Goal: Task Accomplishment & Management: Manage account settings

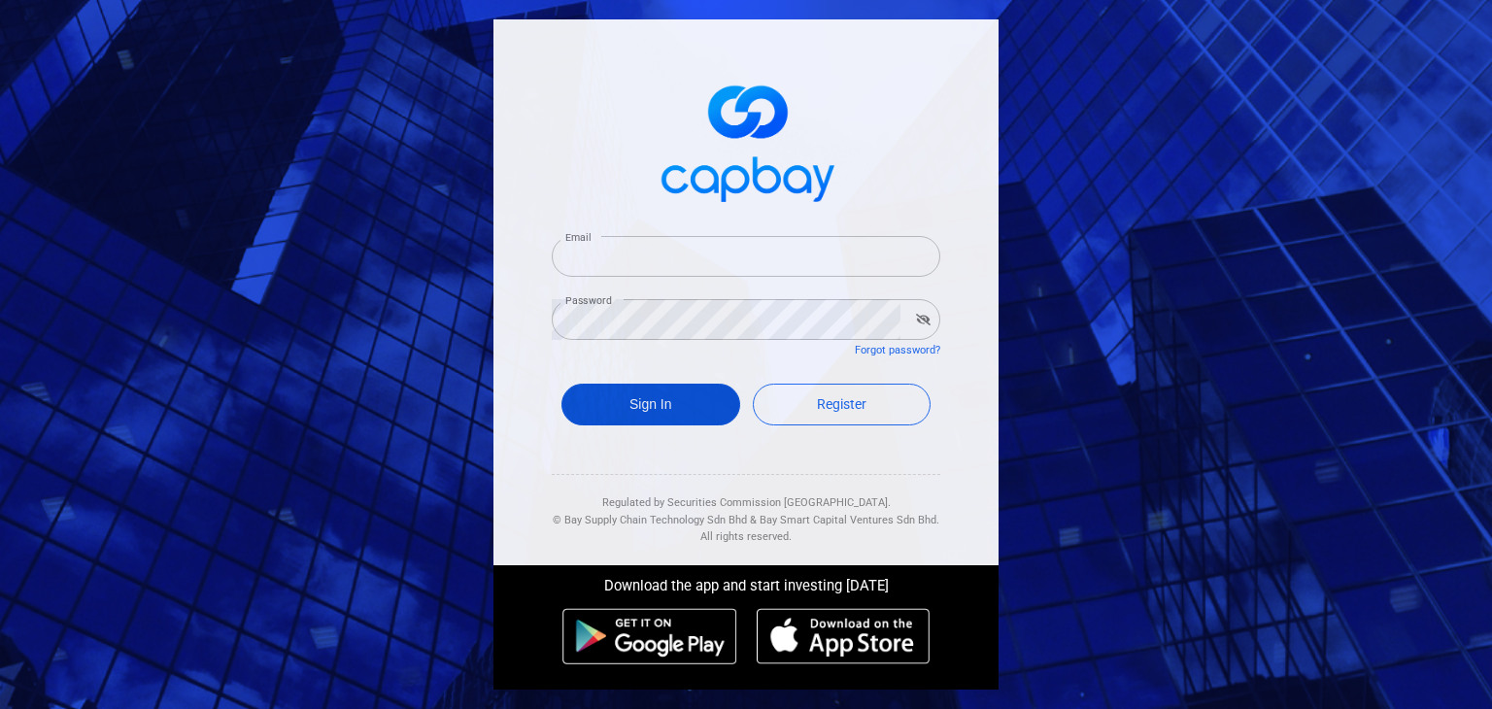
type input "[EMAIL_ADDRESS][DOMAIN_NAME]"
click at [658, 410] on button "Sign In" at bounding box center [650, 405] width 179 height 42
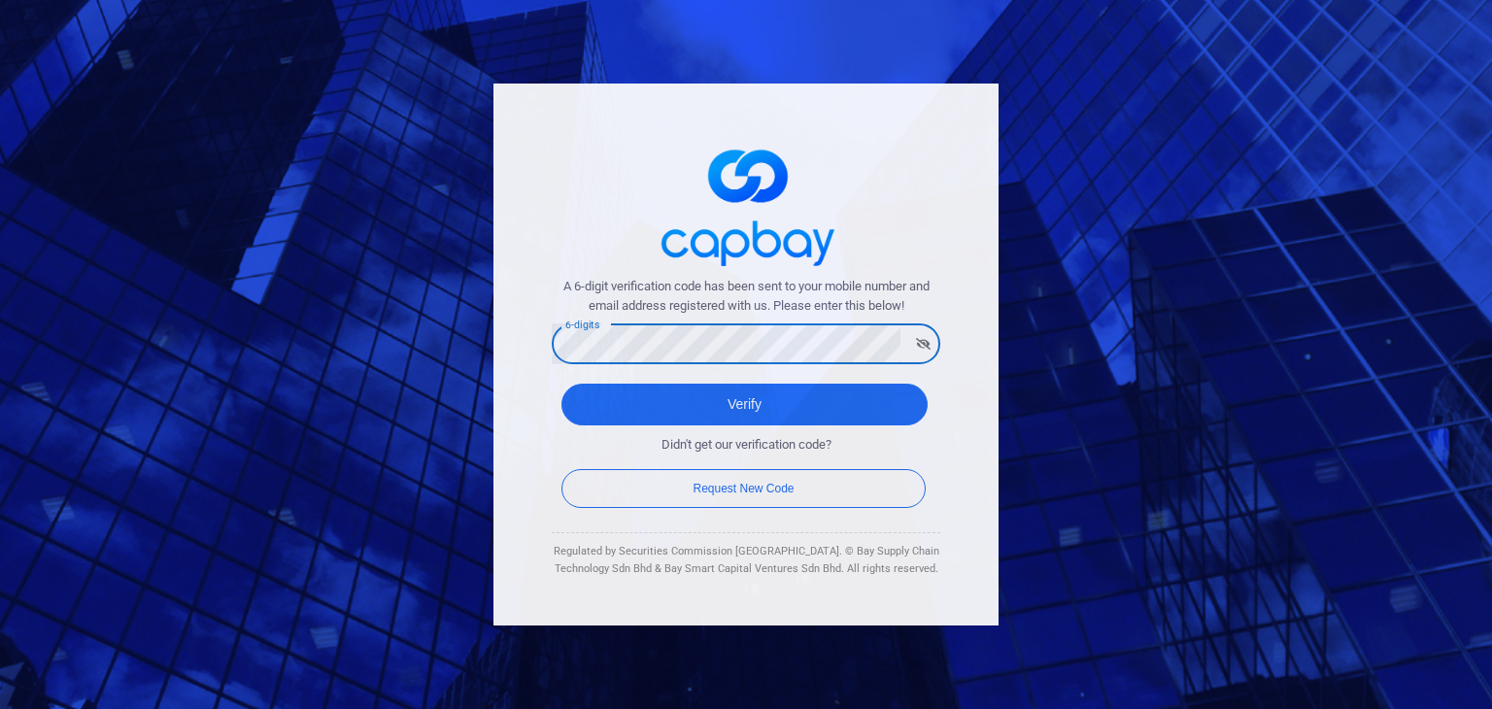
click at [561, 384] on button "Verify" at bounding box center [744, 405] width 366 height 42
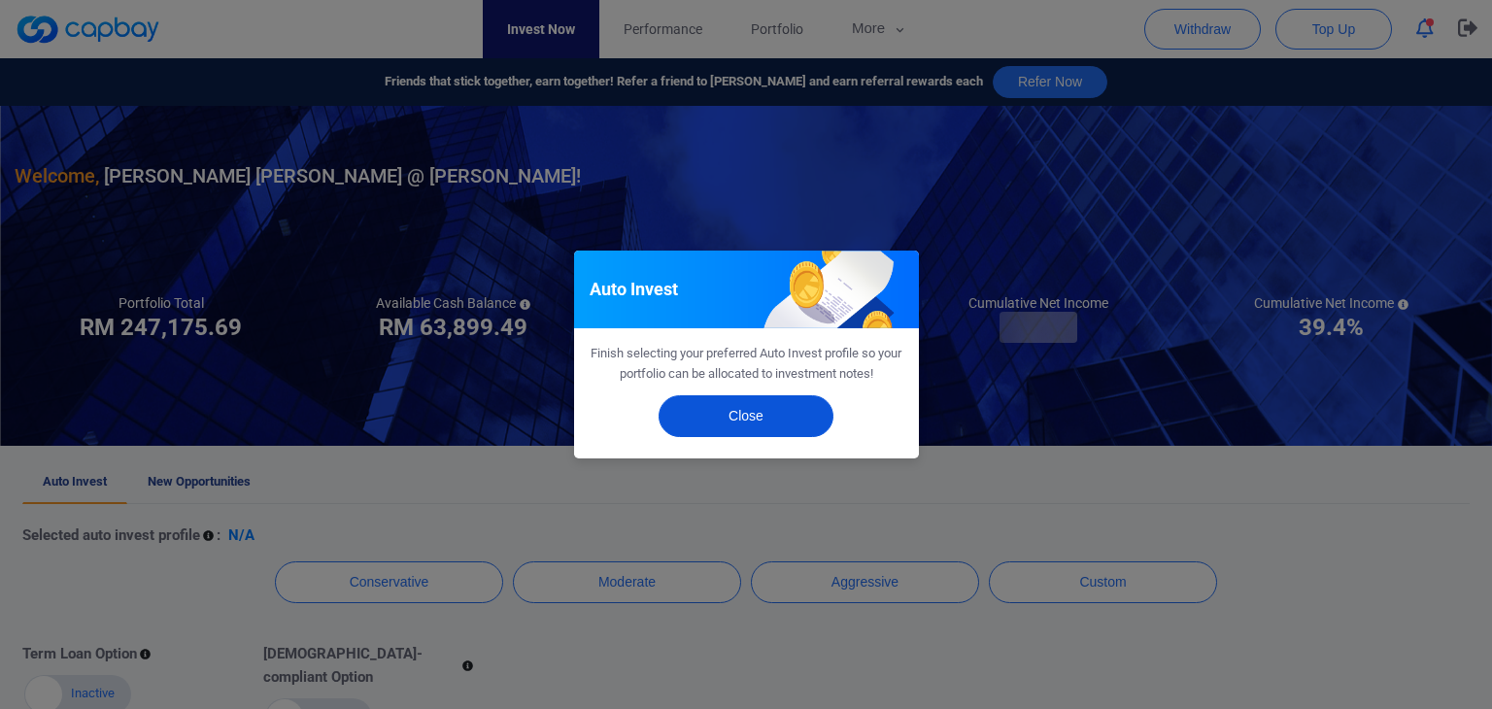
click at [748, 429] on button "Close" at bounding box center [745, 416] width 175 height 42
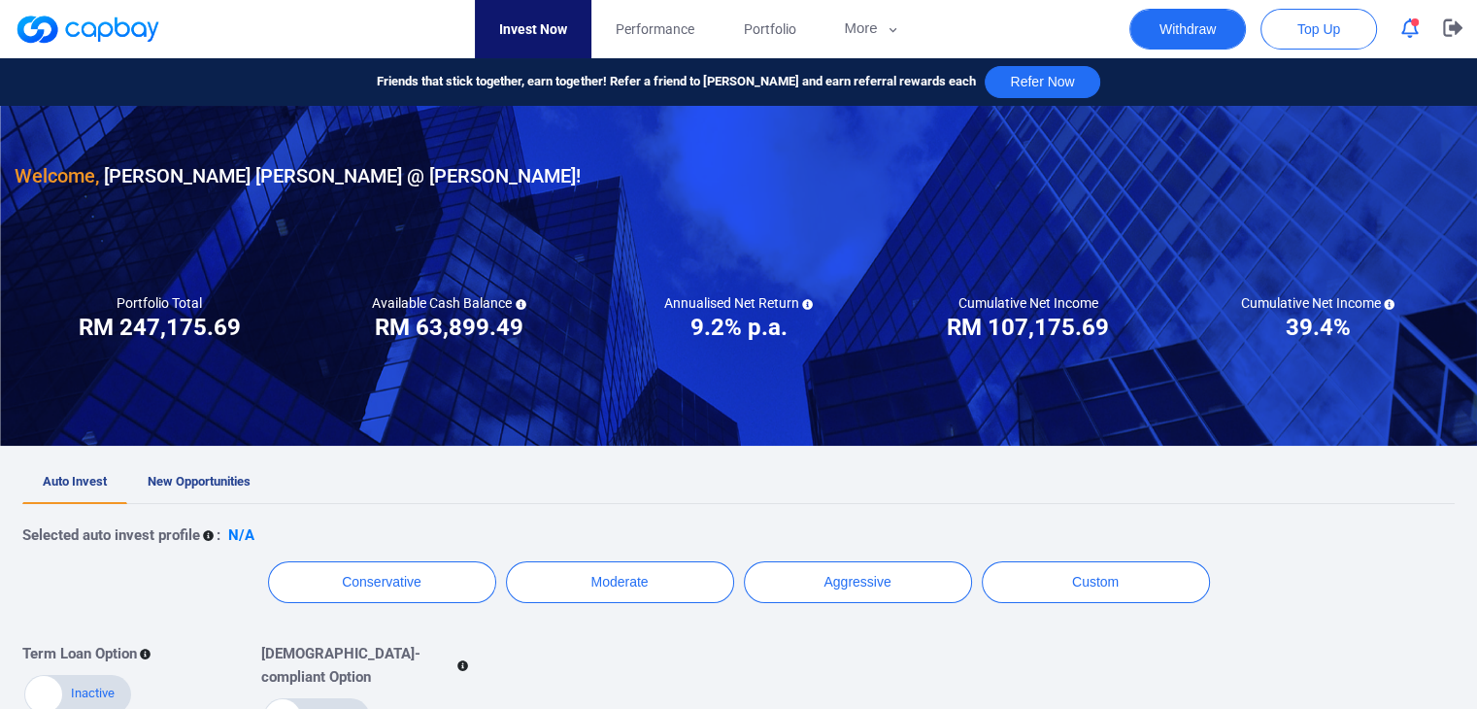
click at [1215, 36] on button "Withdraw" at bounding box center [1187, 29] width 117 height 41
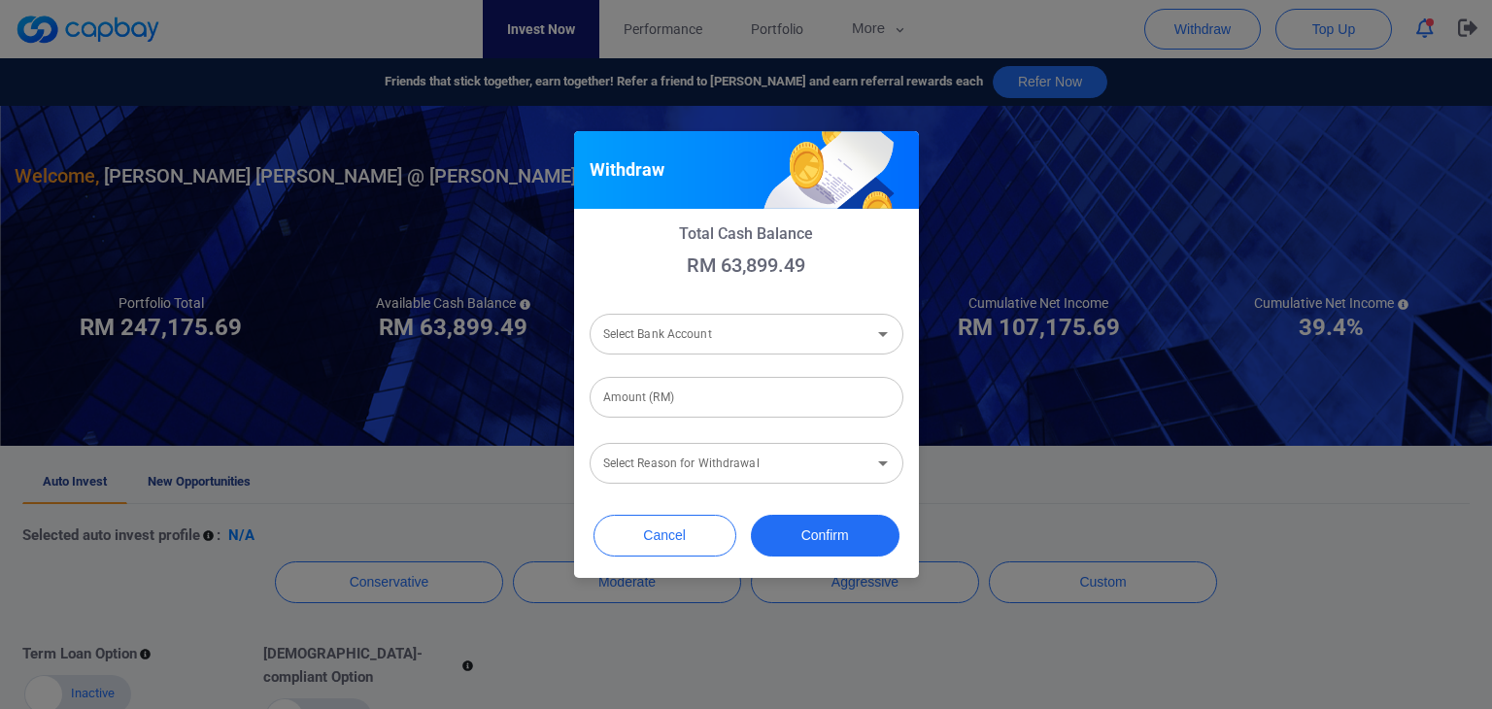
click at [945, 25] on div "Withdraw Total Cash Balance RM 63,899.49 Select Bank Account Select Bank Accoun…" at bounding box center [746, 354] width 1492 height 709
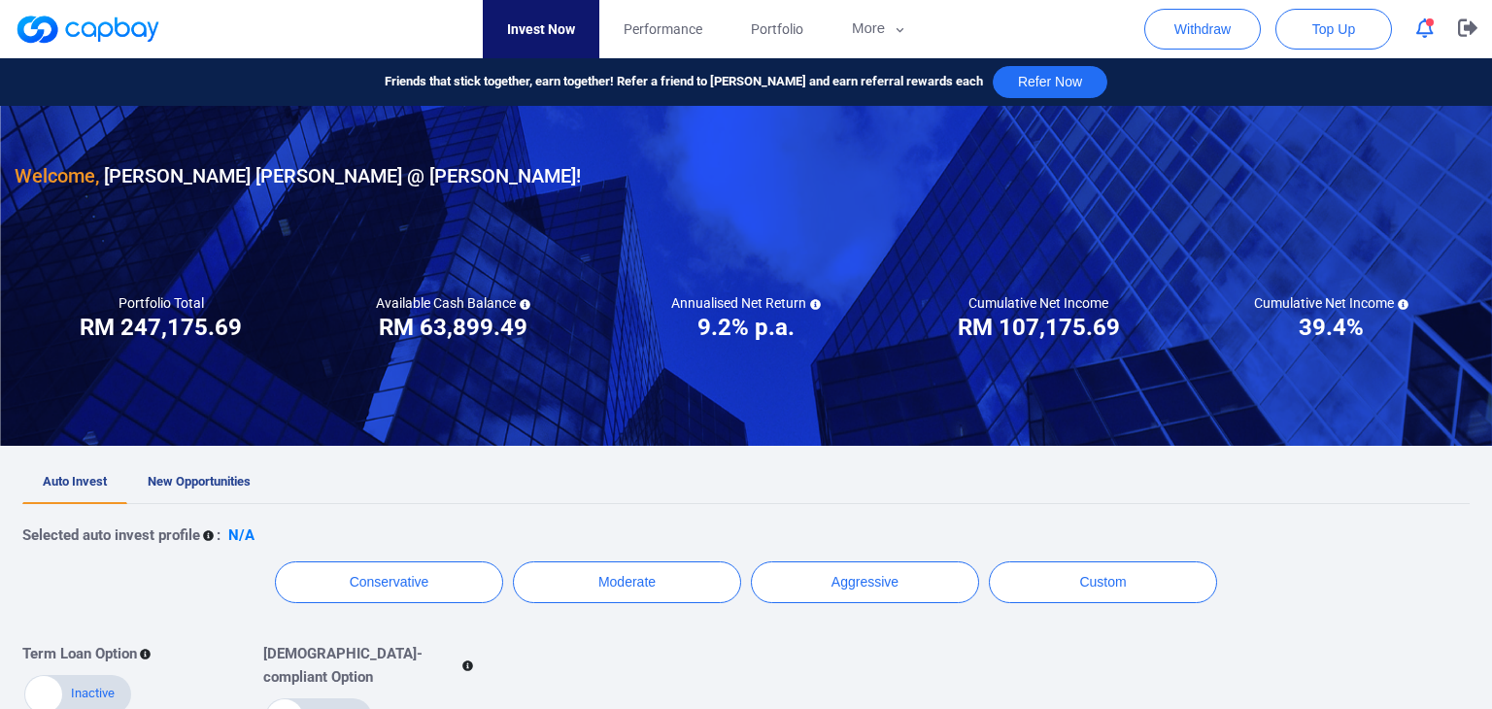
click at [881, 36] on div "Withdraw Total Cash Balance RM 63,899.49 Select Bank Account Select Bank Accoun…" at bounding box center [746, 354] width 1492 height 709
click at [893, 29] on icon "button" at bounding box center [893, 29] width 8 height 5
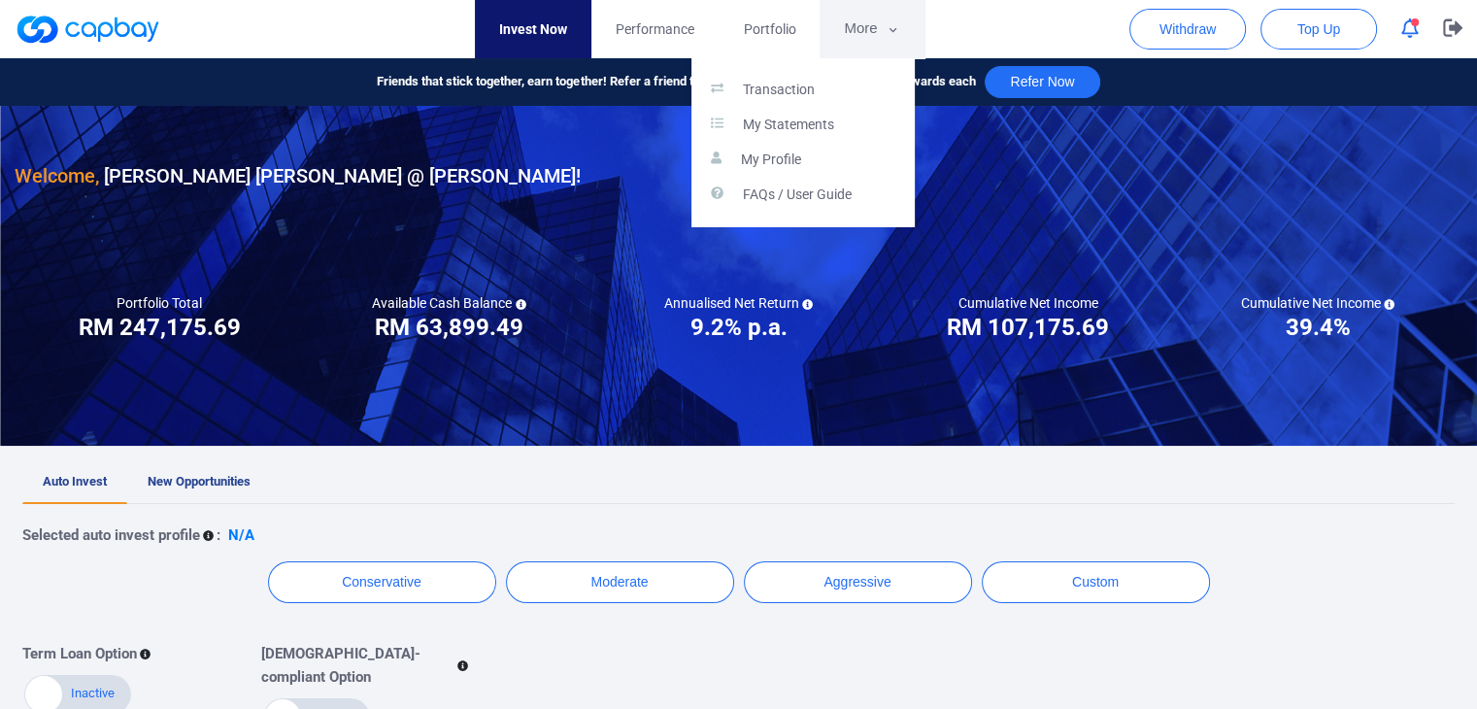
click at [893, 29] on button "button" at bounding box center [738, 354] width 1477 height 709
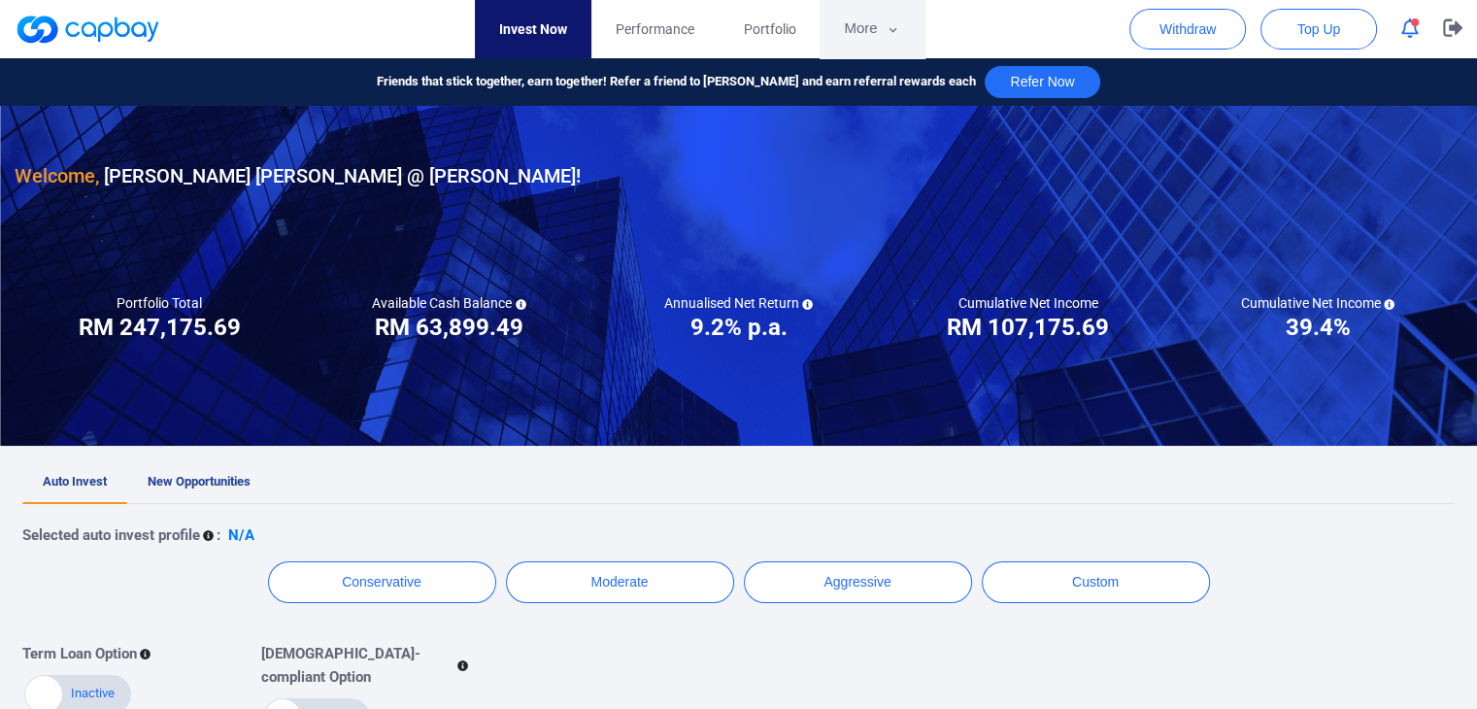
click at [893, 29] on icon "button" at bounding box center [893, 29] width 8 height 5
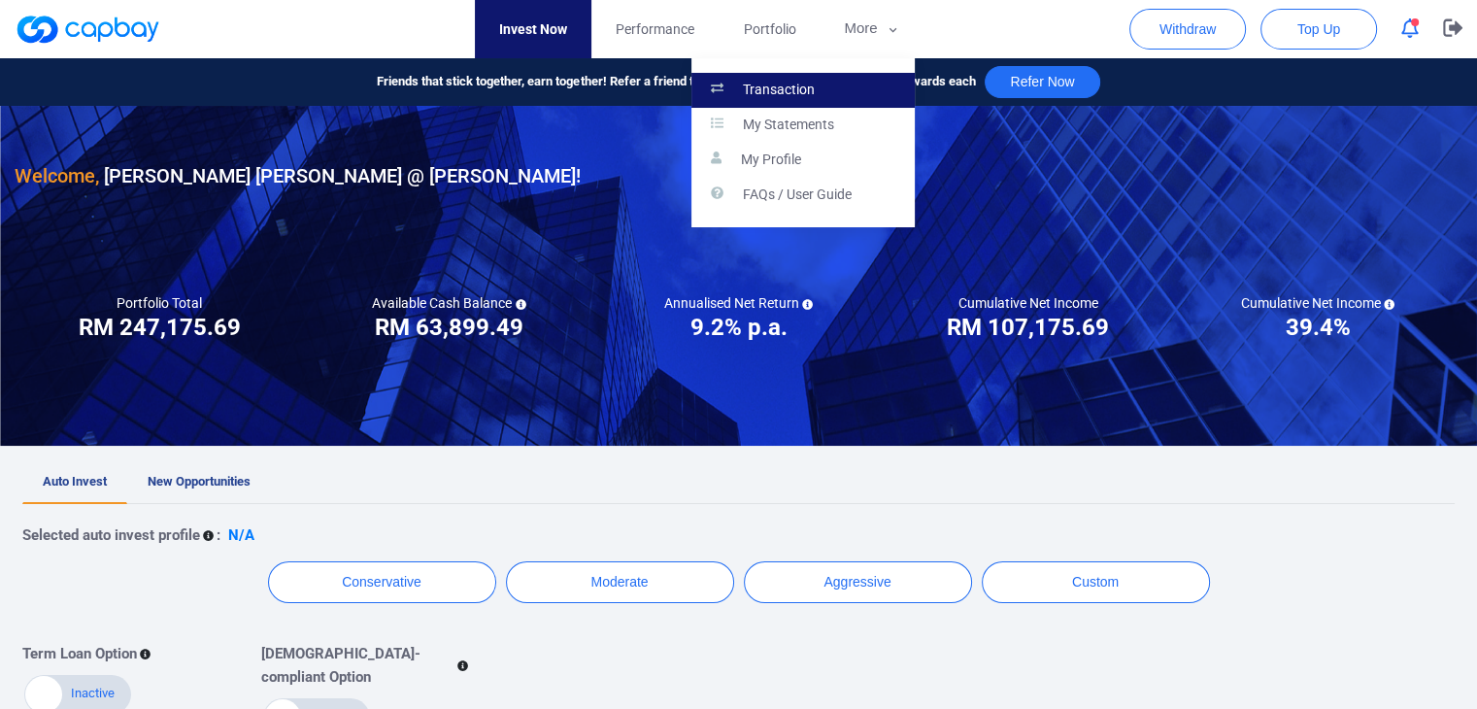
click at [752, 78] on link "Transaction" at bounding box center [802, 90] width 223 height 35
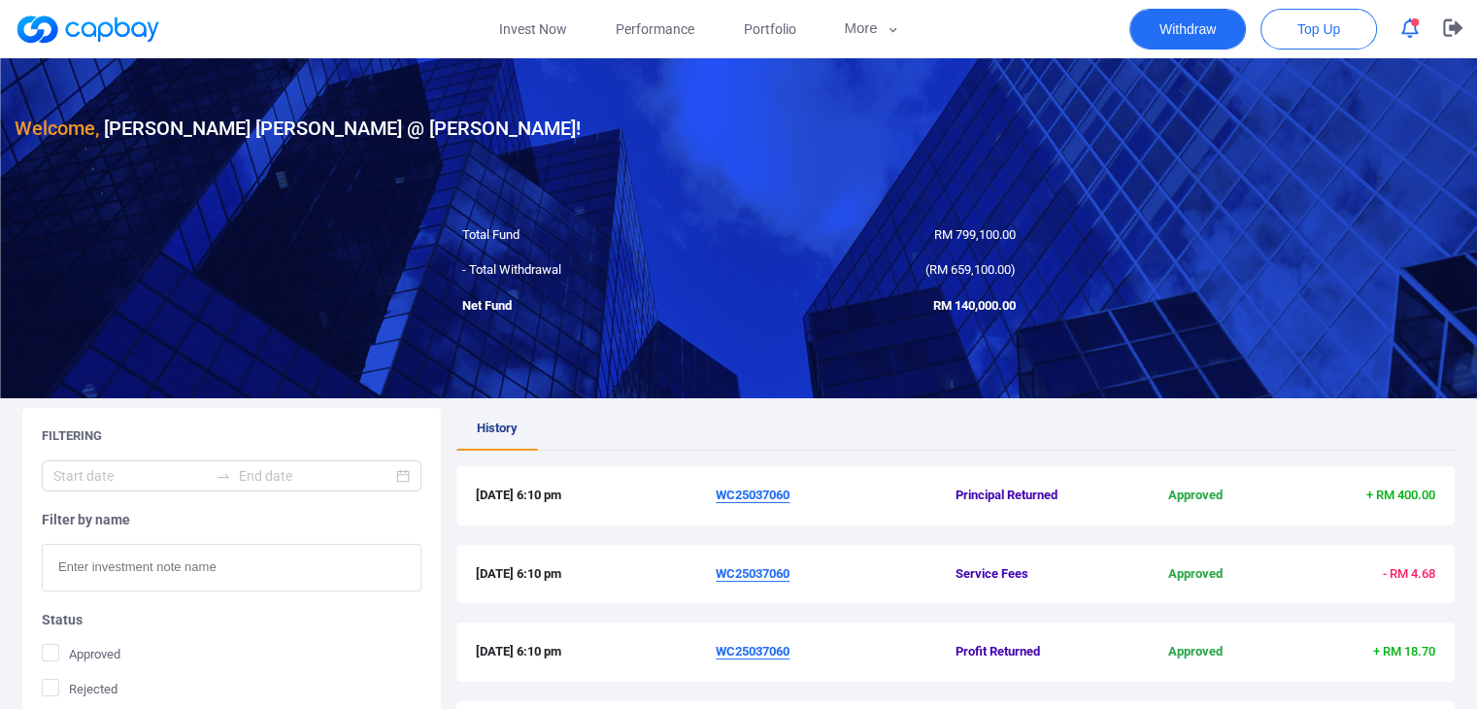
click at [1204, 17] on button "Withdraw" at bounding box center [1187, 29] width 117 height 41
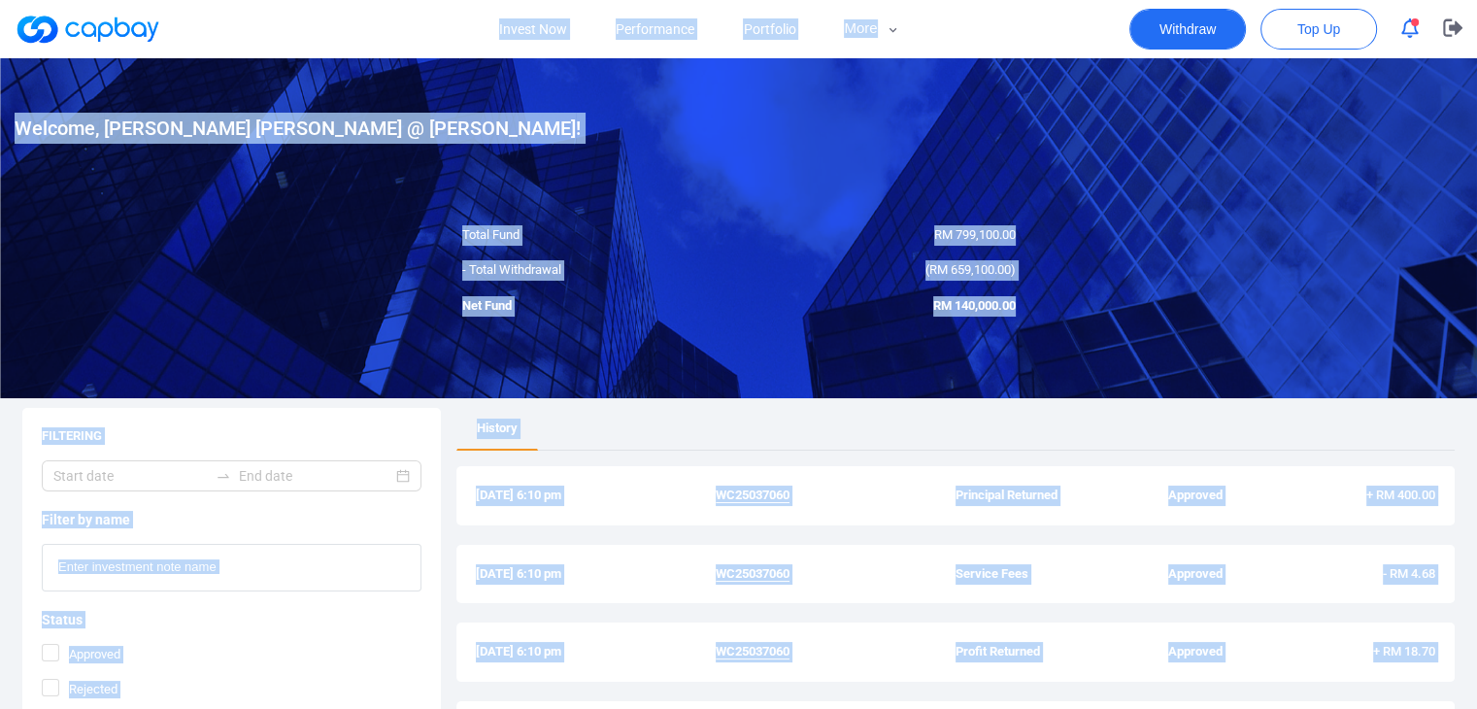
click at [1173, 42] on button "Withdraw" at bounding box center [1187, 29] width 117 height 41
click at [1172, 33] on button "Withdraw" at bounding box center [1187, 29] width 117 height 41
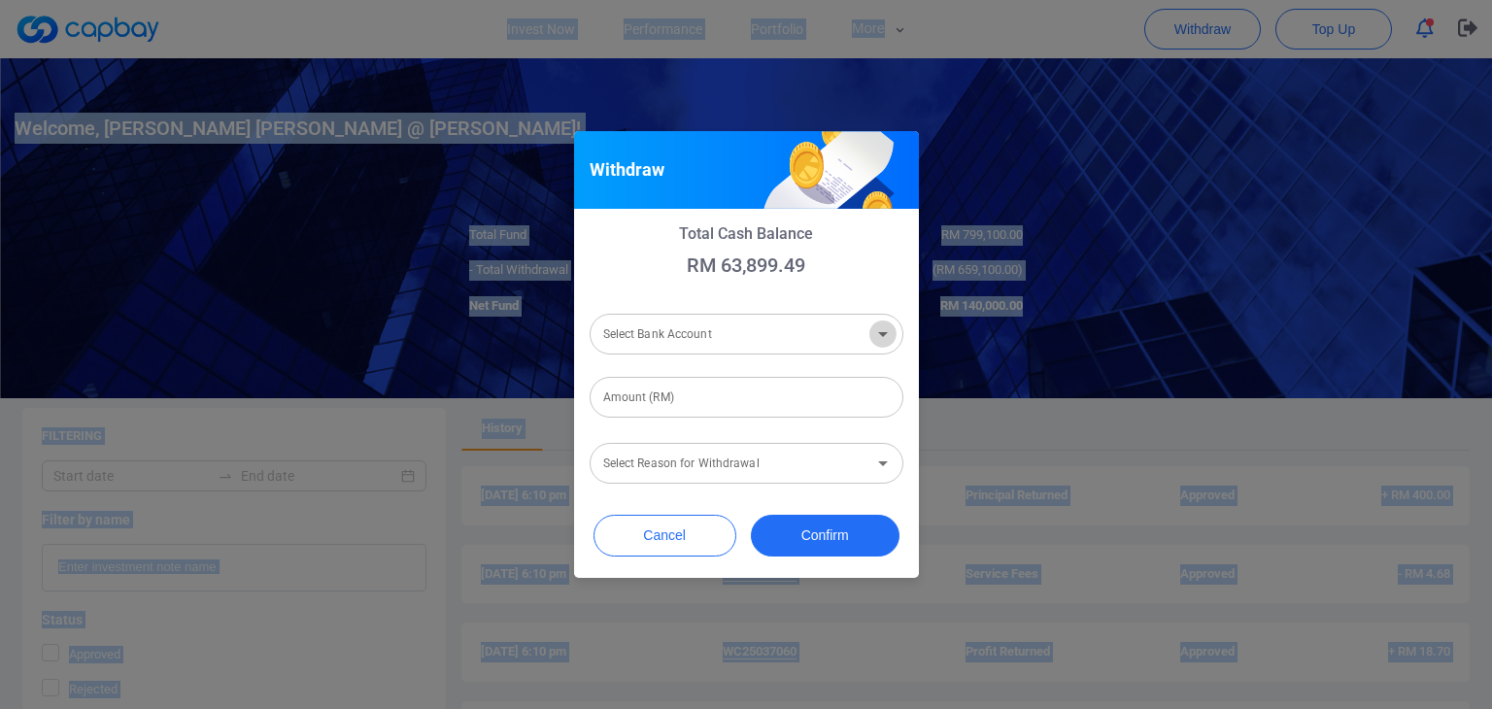
click at [871, 338] on icon "Open" at bounding box center [882, 333] width 23 height 23
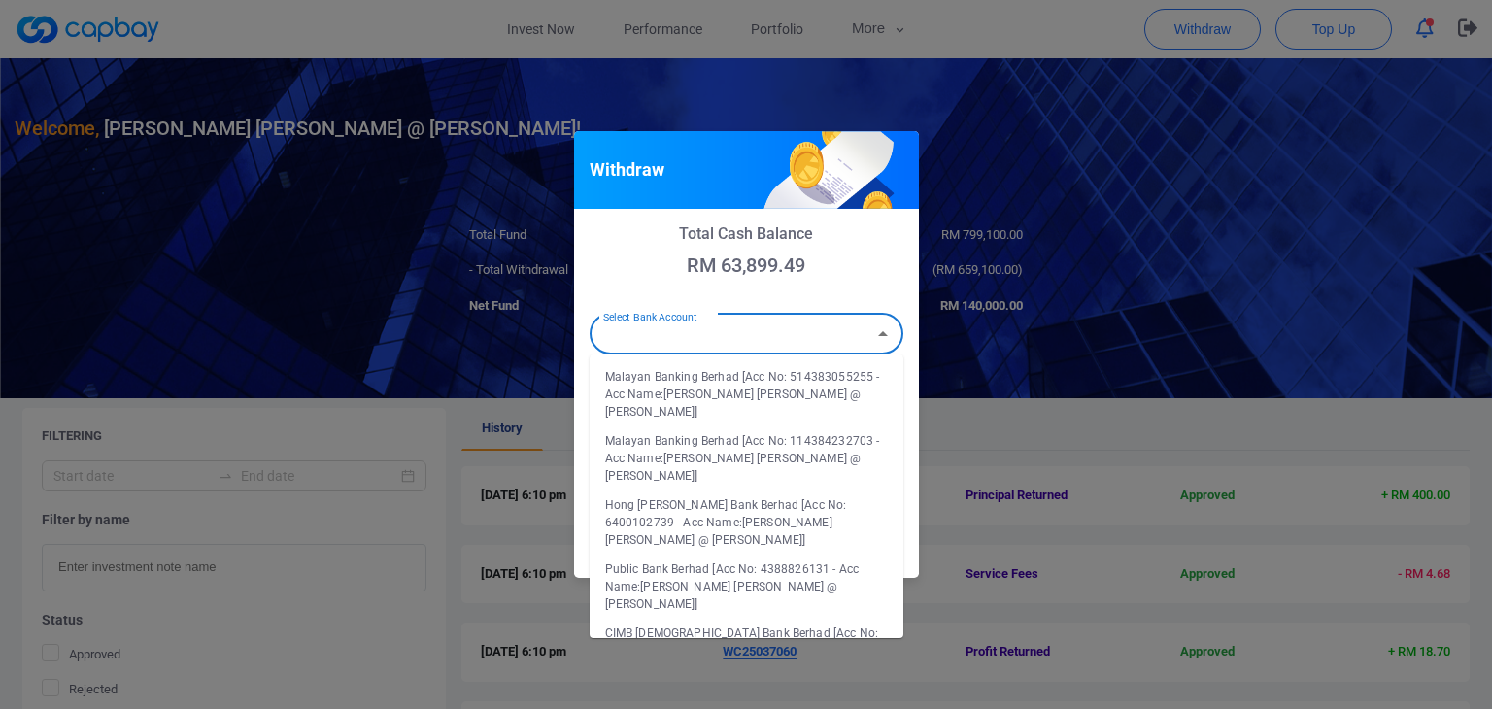
click at [835, 433] on li "Malayan Banking Berhad [Acc No: 114384232703 - Acc Name:[PERSON_NAME] [PERSON_N…" at bounding box center [746, 458] width 314 height 64
type input "Malayan Banking Berhad [Acc No: 114384232703 - Acc Name:[PERSON_NAME] [PERSON_N…"
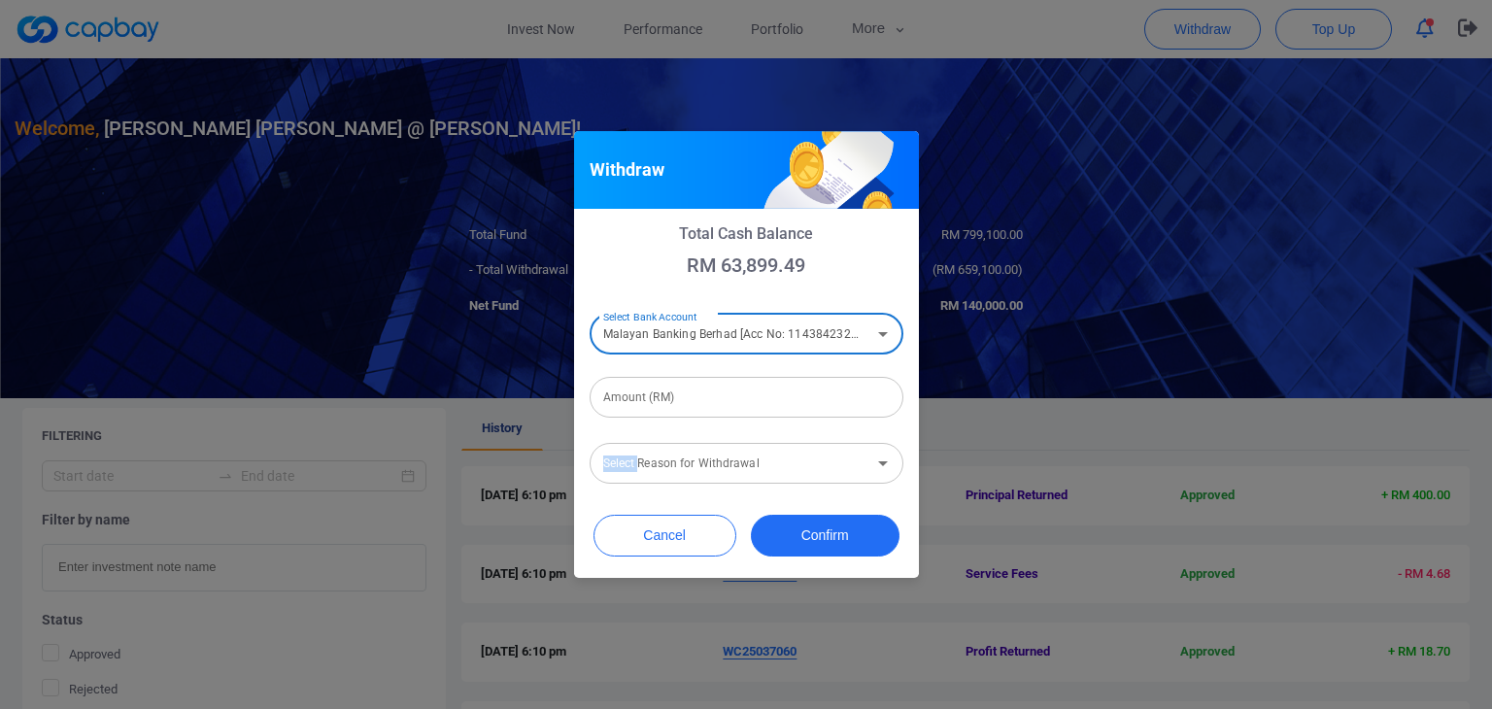
click at [835, 433] on form "Select Bank Account Malayan Banking Berhad [Acc No: 114384232703 - Acc Name:[PE…" at bounding box center [746, 396] width 314 height 176
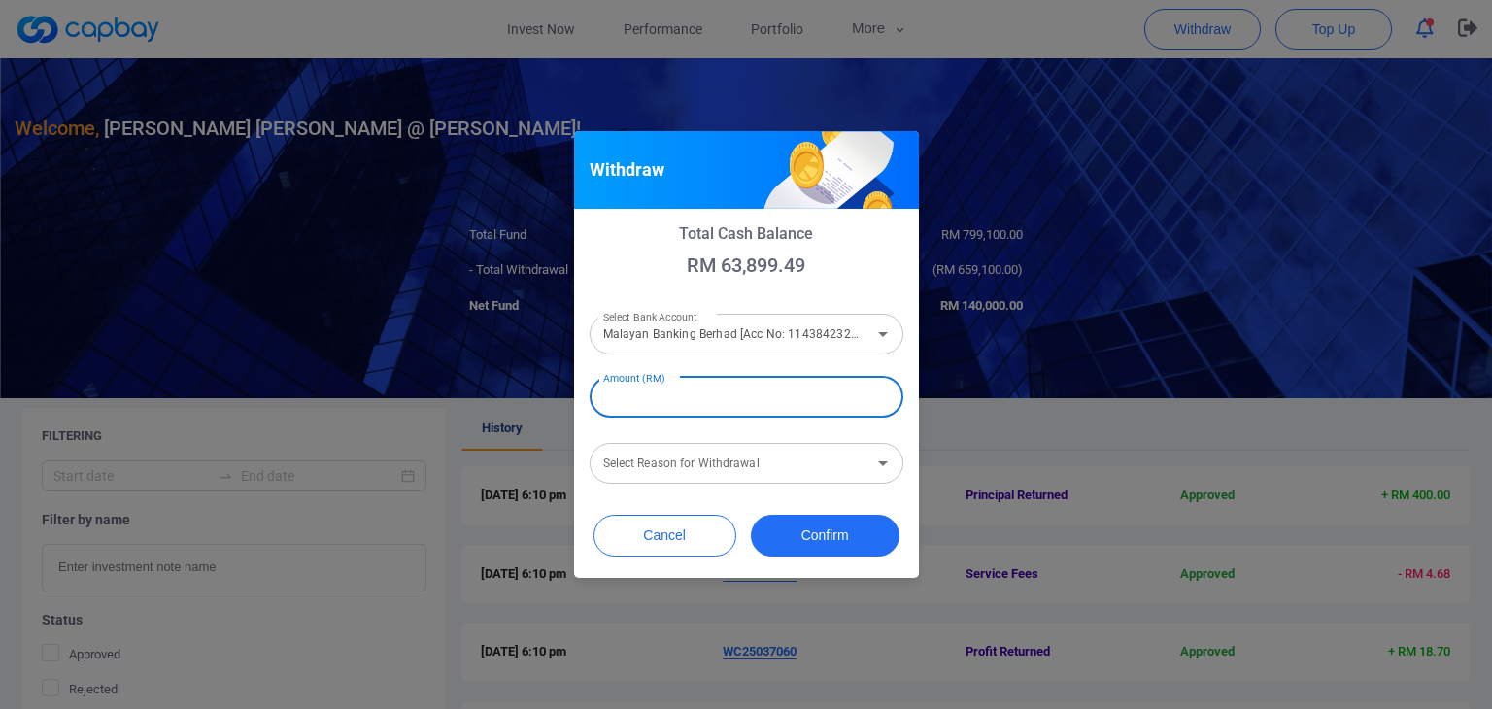
click at [736, 413] on input "Amount (RM)" at bounding box center [746, 397] width 314 height 41
type input "RM 20,000"
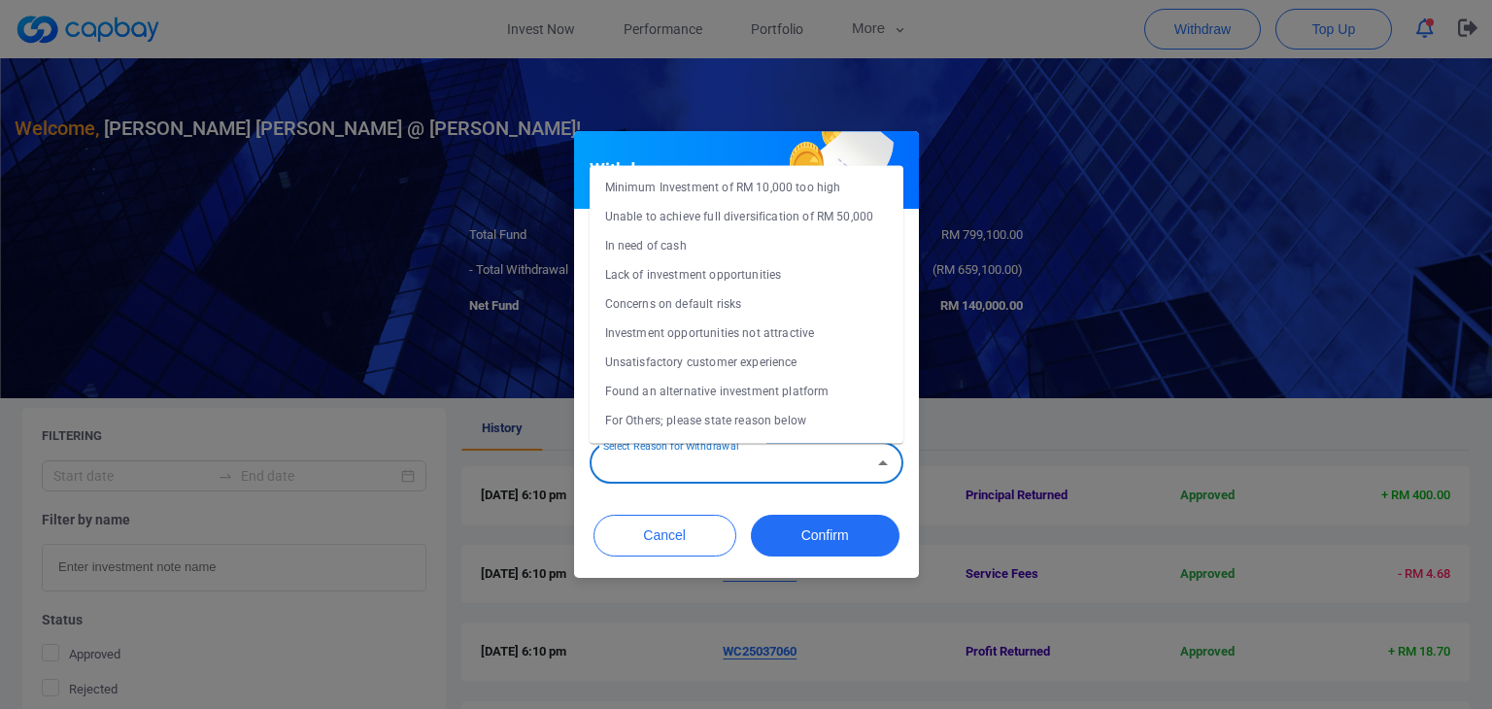
click at [715, 459] on div "Select Reason for Withdrawal Select Reason for Withdrawal" at bounding box center [746, 462] width 314 height 44
click at [691, 305] on li "Concerns on default risks" at bounding box center [746, 303] width 314 height 29
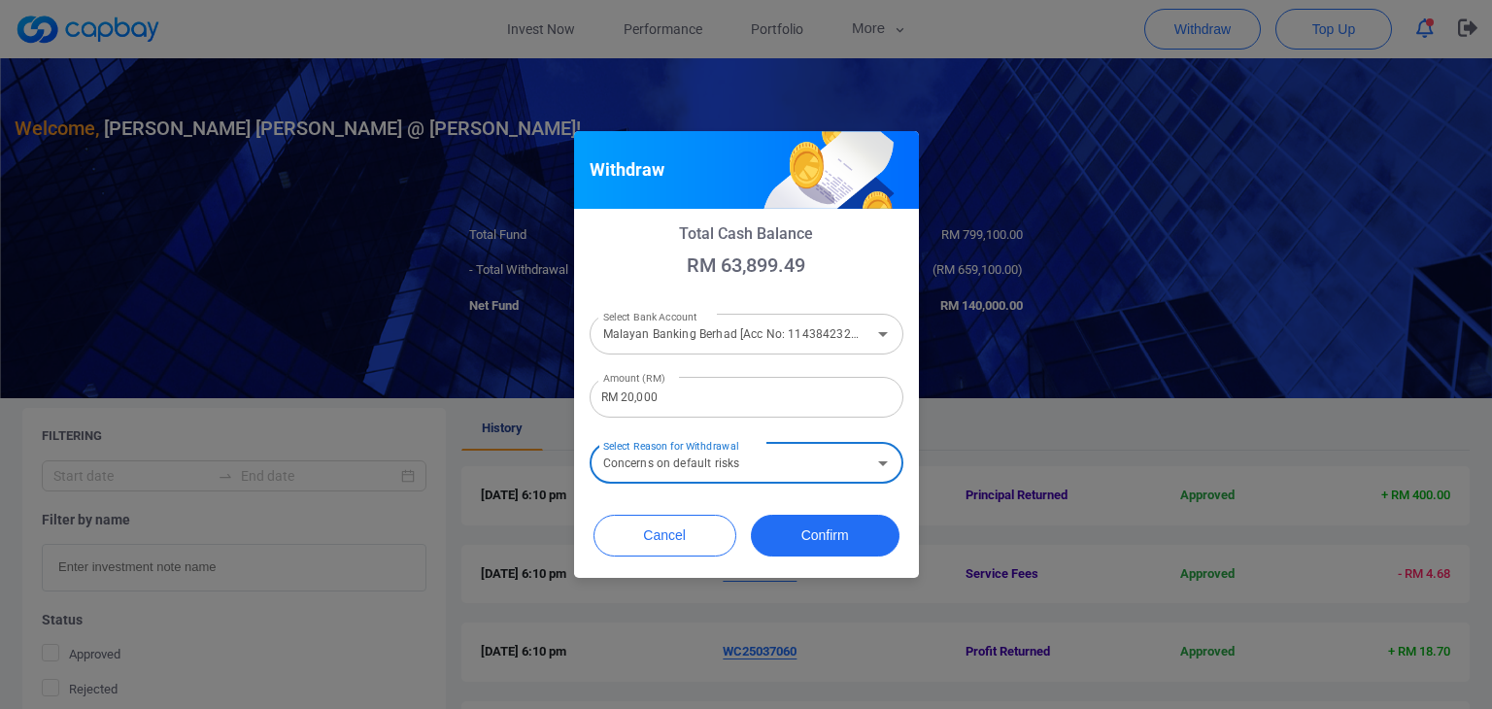
type input "Concerns on default risks"
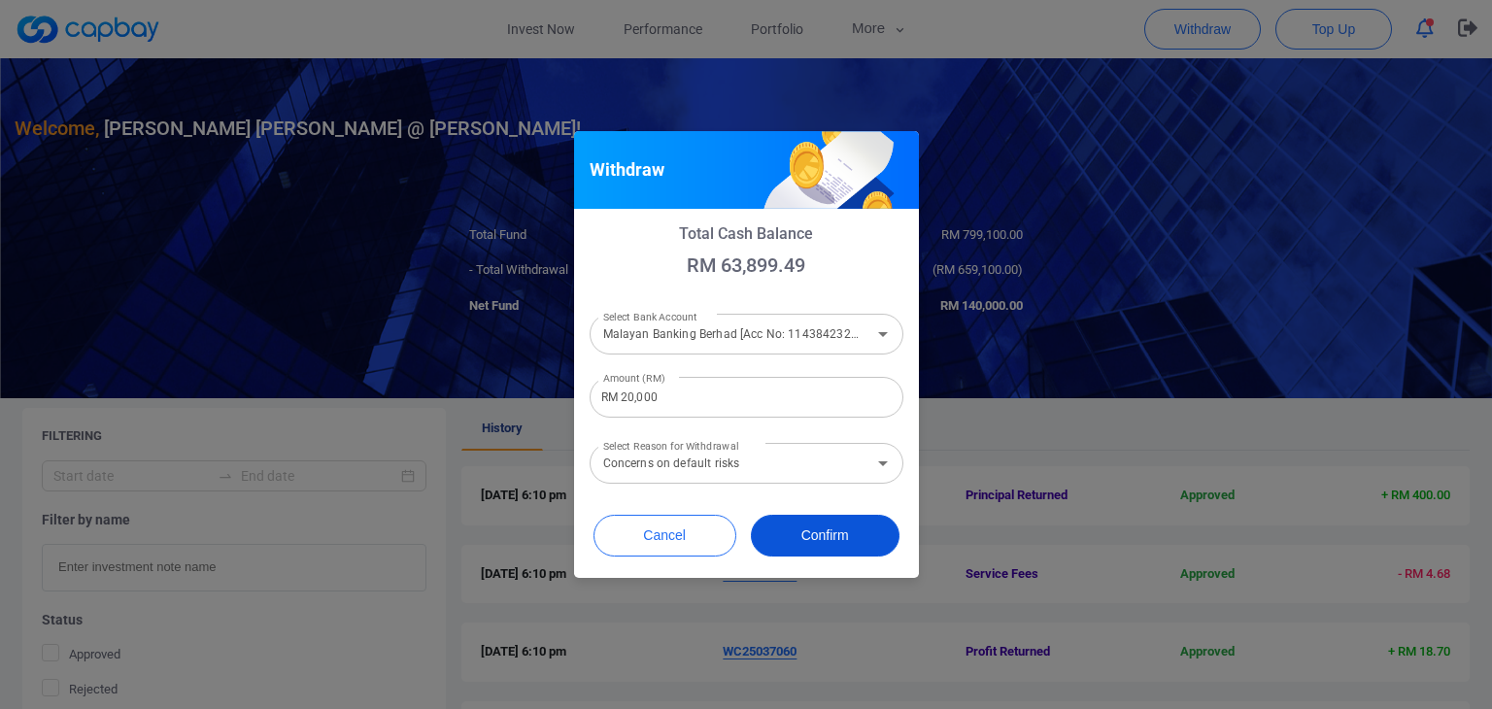
click at [843, 529] on button "Confirm" at bounding box center [825, 536] width 149 height 42
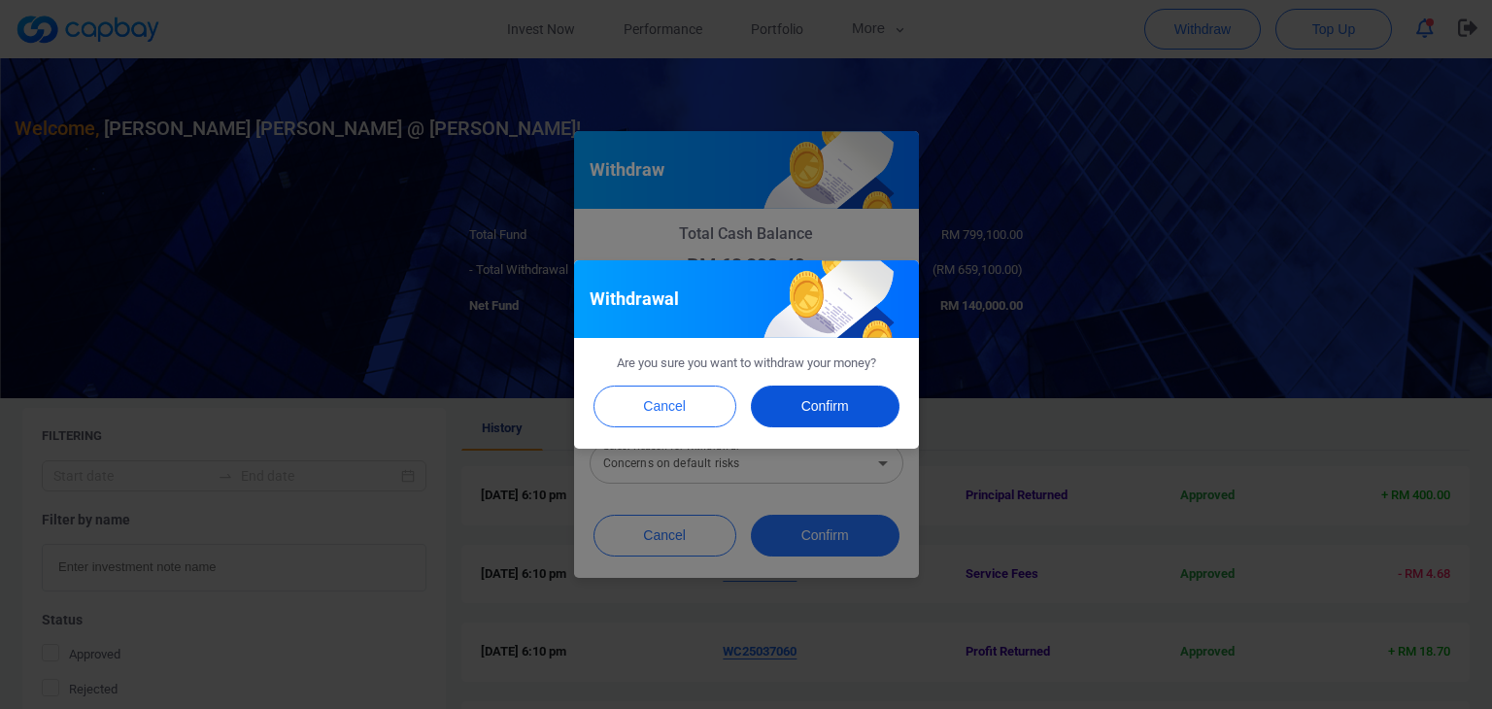
click at [838, 396] on button "Confirm" at bounding box center [825, 407] width 149 height 42
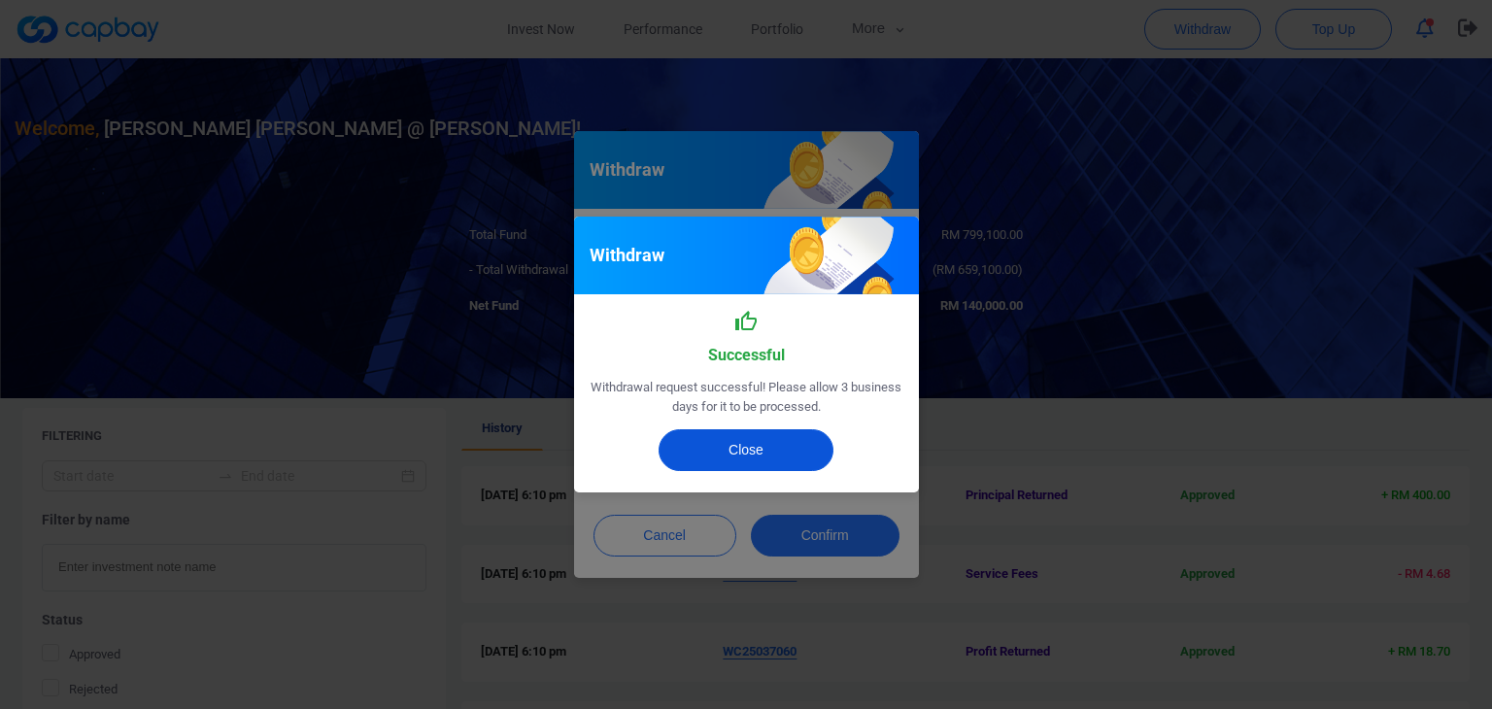
click at [779, 453] on button "Close" at bounding box center [745, 450] width 175 height 42
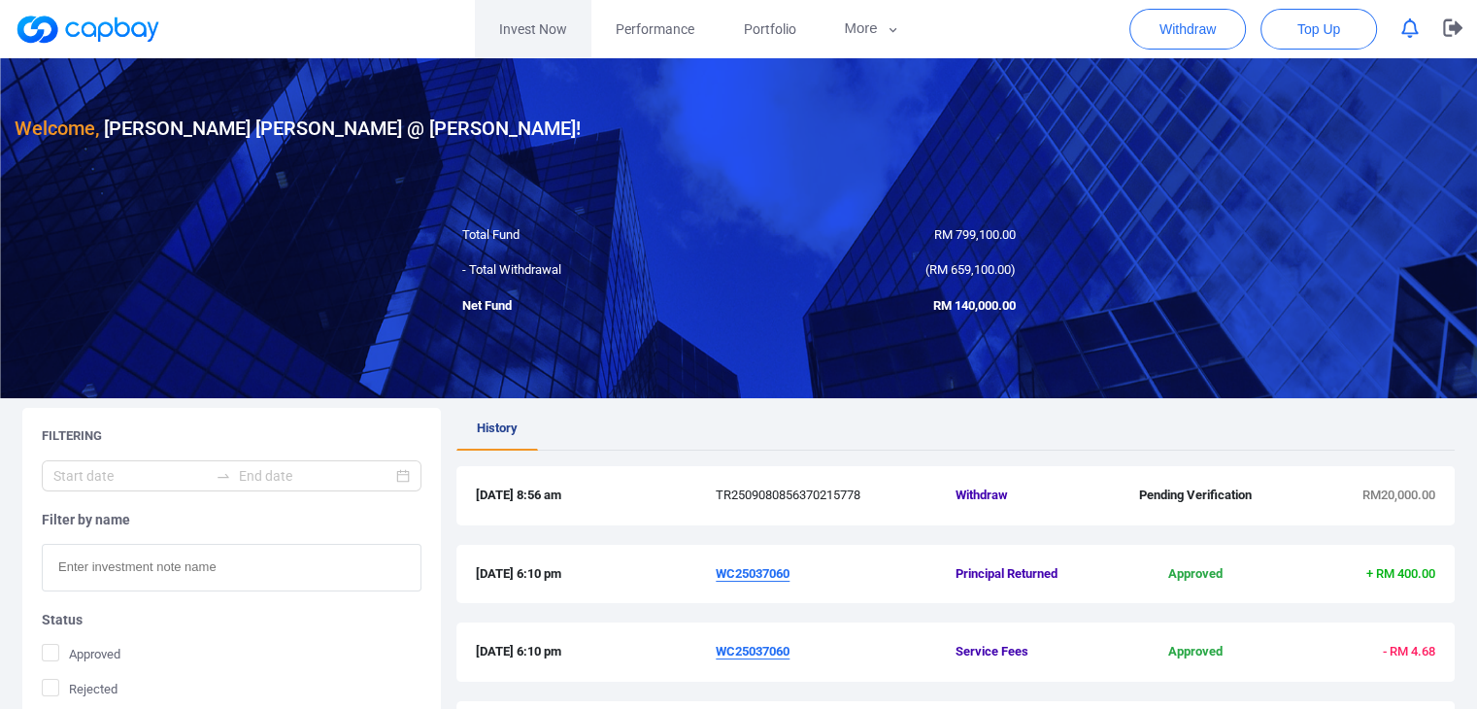
click at [559, 27] on link "Invest Now" at bounding box center [533, 29] width 117 height 58
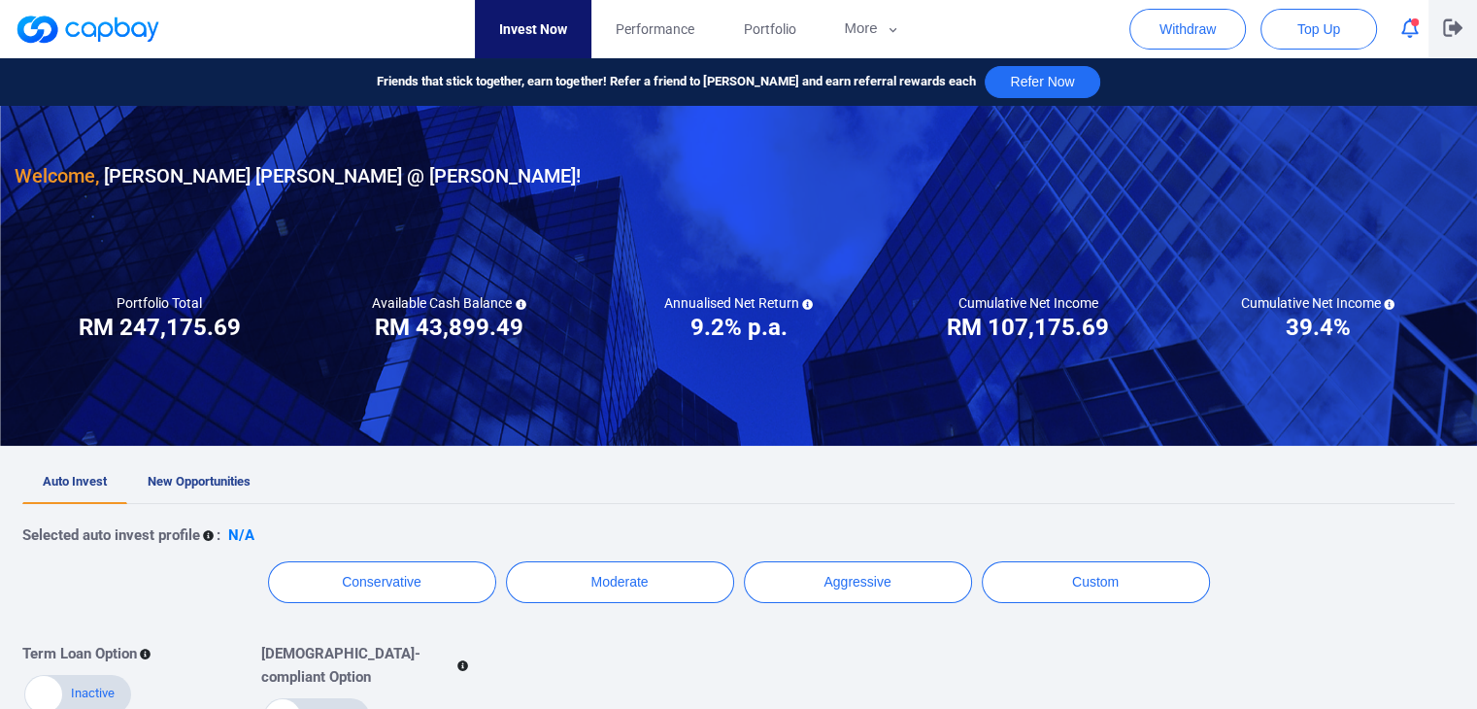
click at [1459, 19] on icon "button" at bounding box center [1452, 27] width 19 height 18
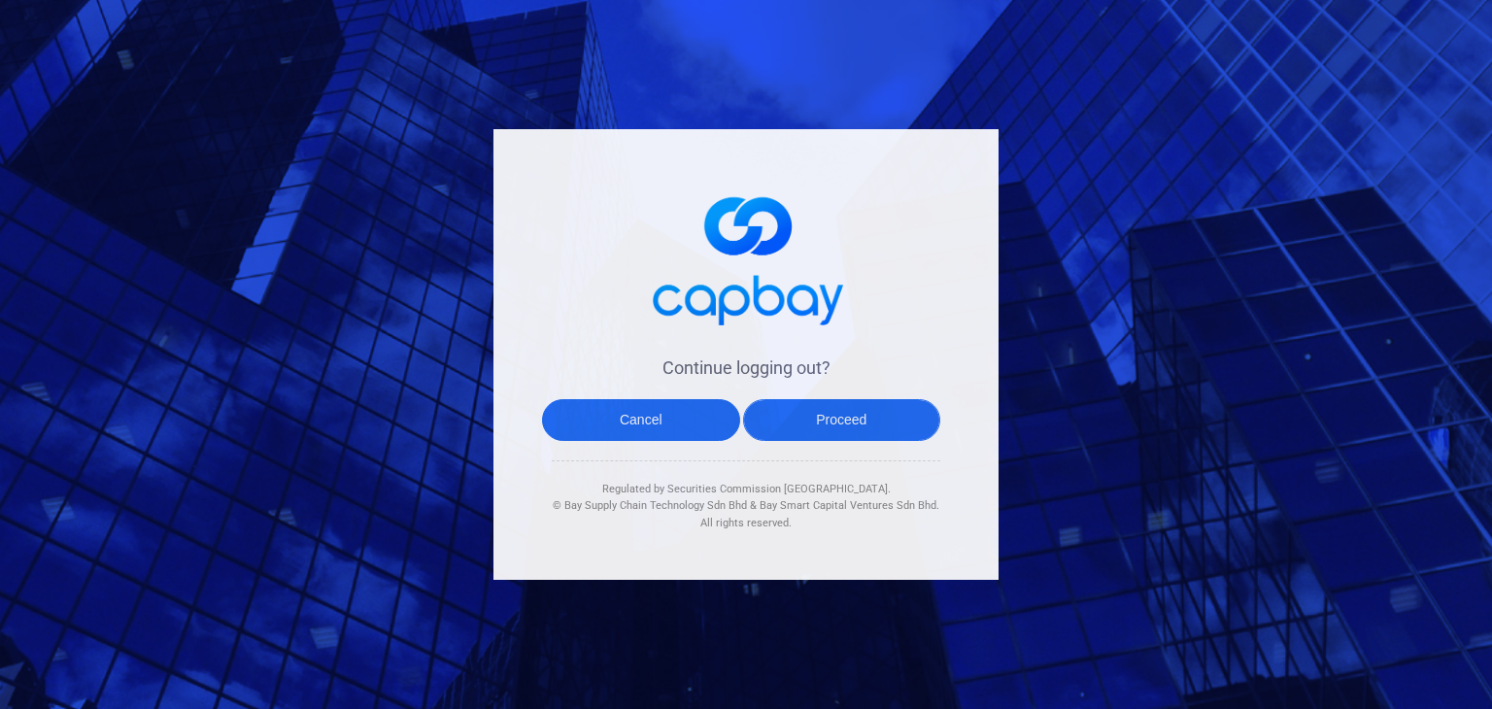
click at [855, 423] on button "Proceed" at bounding box center [842, 420] width 198 height 42
